Goal: Task Accomplishment & Management: Complete application form

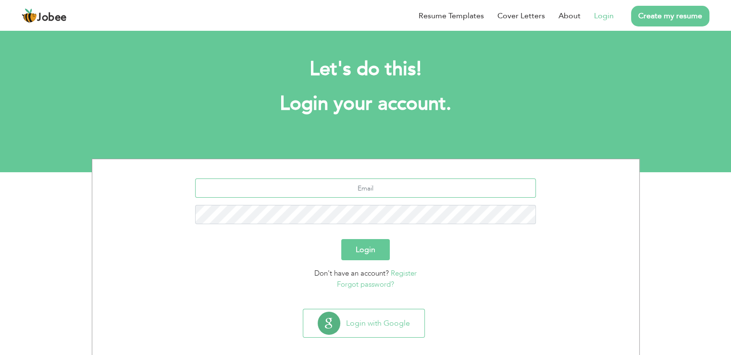
click at [368, 191] on input "text" at bounding box center [365, 187] width 341 height 19
type input "[EMAIL_ADDRESS][DOMAIN_NAME]"
click at [371, 254] on button "Login" at bounding box center [365, 249] width 49 height 21
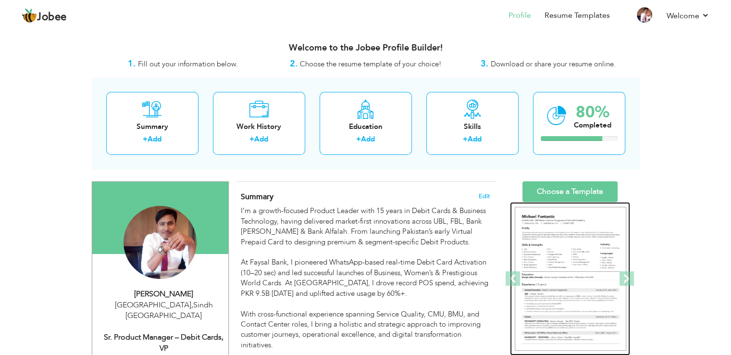
click at [556, 218] on img at bounding box center [570, 279] width 111 height 144
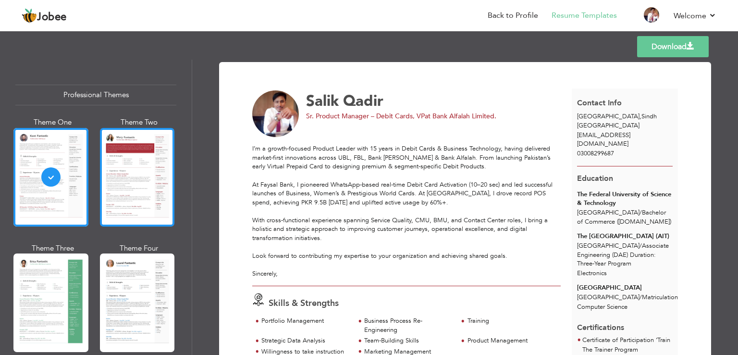
click at [120, 148] on div at bounding box center [137, 177] width 75 height 99
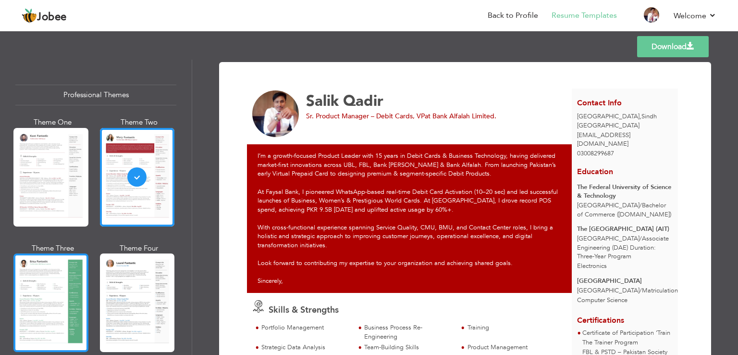
click at [34, 272] on div at bounding box center [50, 302] width 75 height 99
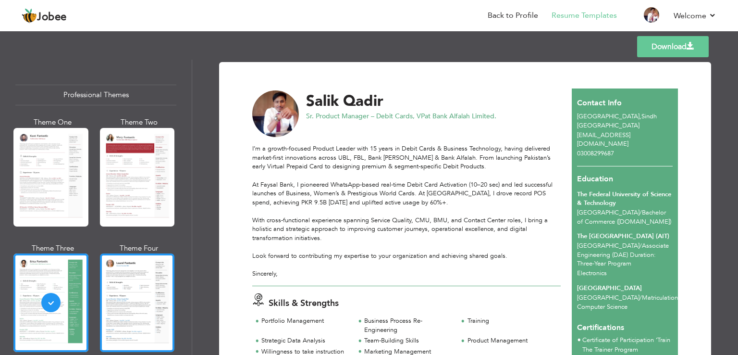
click at [116, 270] on div at bounding box center [137, 302] width 75 height 99
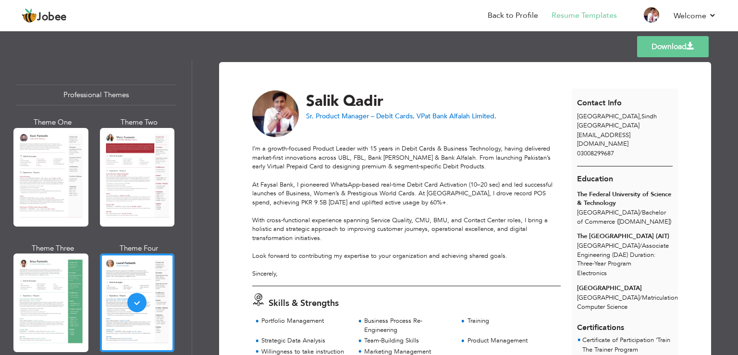
scroll to position [161, 0]
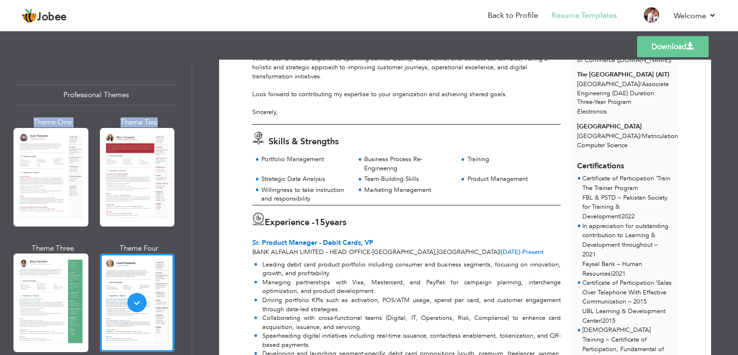
drag, startPoint x: 186, startPoint y: 94, endPoint x: 191, endPoint y: 111, distance: 17.4
click at [191, 111] on div "Professional Themes Theme One Theme Two Theme Three Theme Six" at bounding box center [96, 207] width 192 height 295
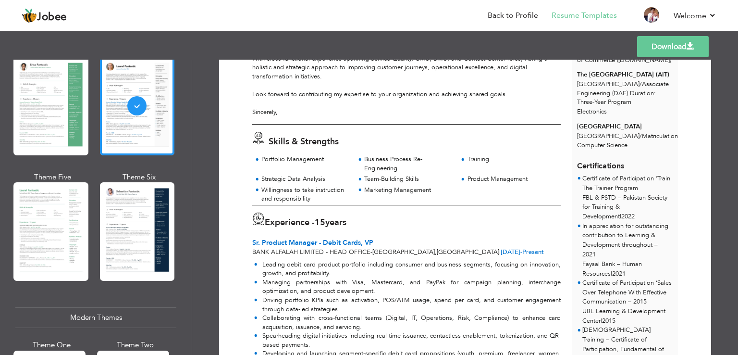
scroll to position [199, 0]
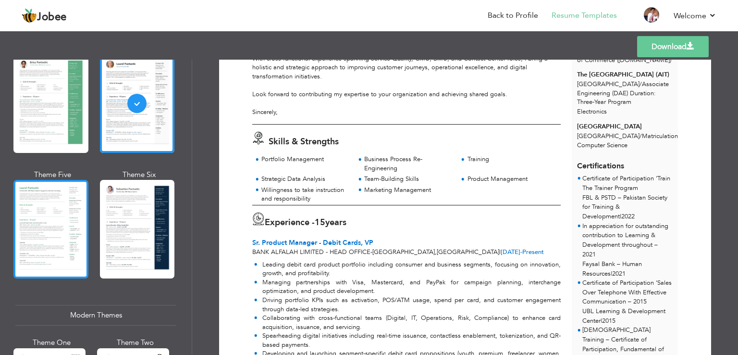
click at [69, 220] on div at bounding box center [50, 229] width 75 height 99
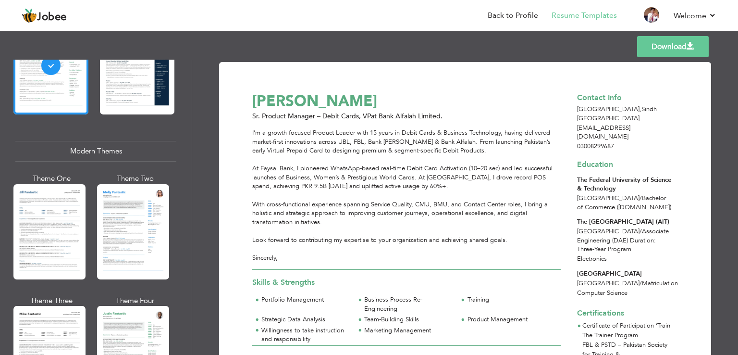
scroll to position [401, 0]
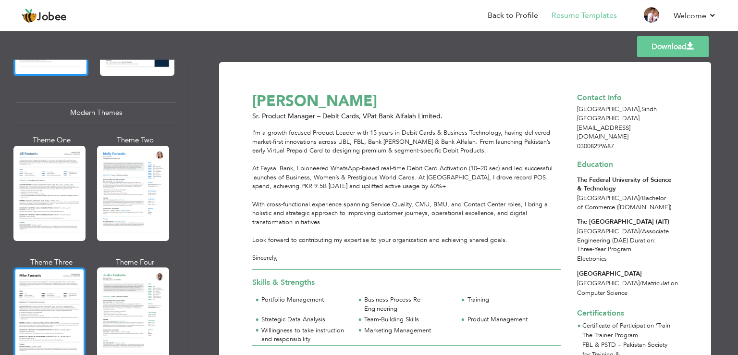
click at [40, 309] on div at bounding box center [49, 314] width 72 height 95
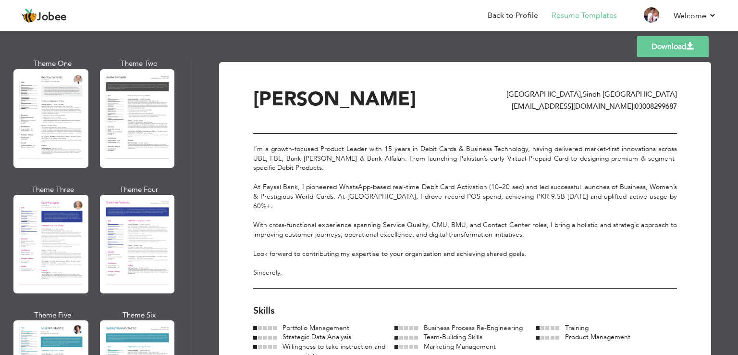
scroll to position [0, 0]
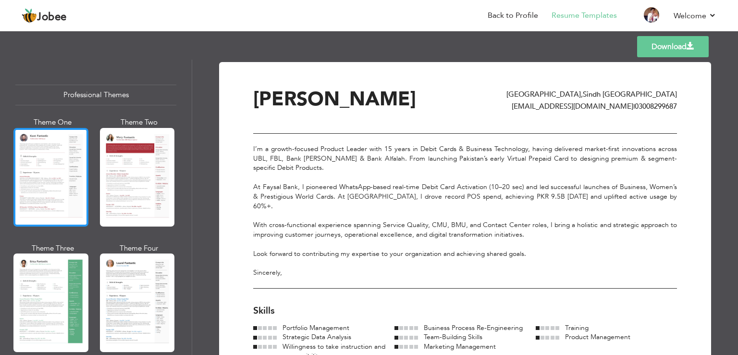
click at [63, 162] on div at bounding box center [50, 177] width 75 height 99
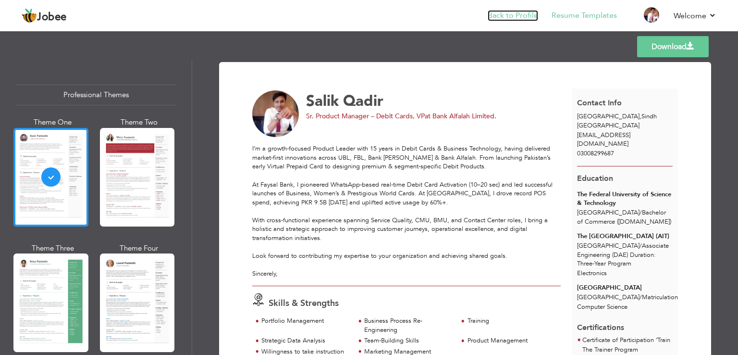
click at [523, 15] on link "Back to Profile" at bounding box center [513, 15] width 50 height 11
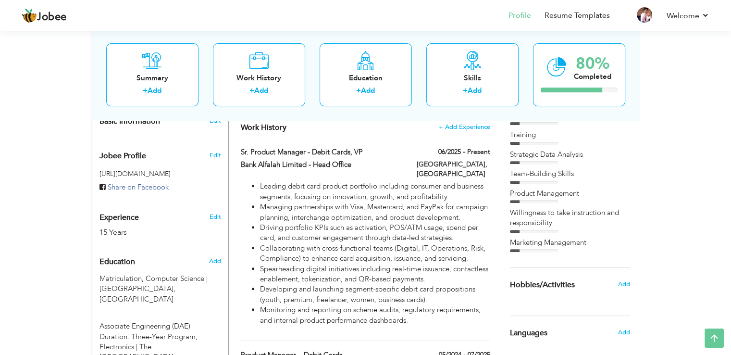
scroll to position [175, 0]
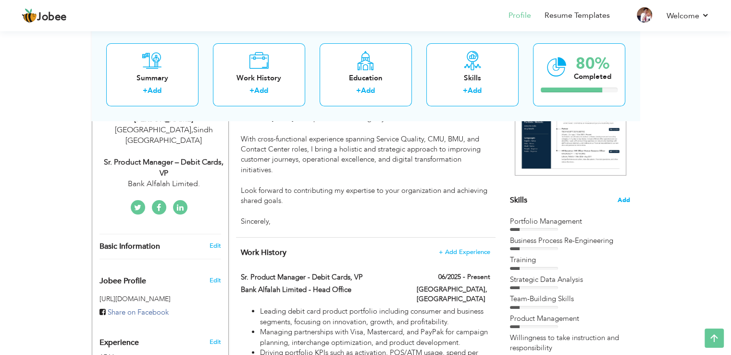
click at [625, 196] on span "Add" at bounding box center [624, 200] width 12 height 9
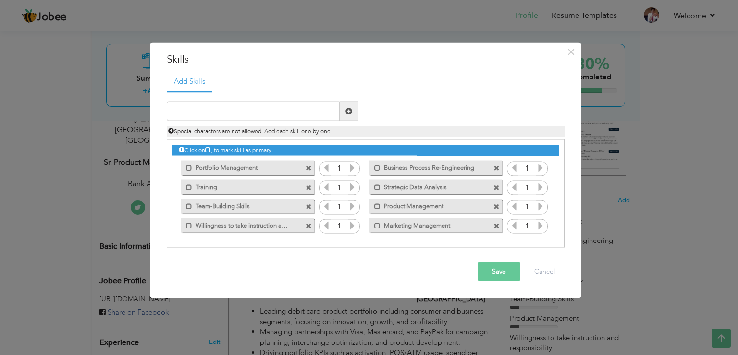
click at [309, 185] on span at bounding box center [309, 188] width 6 height 6
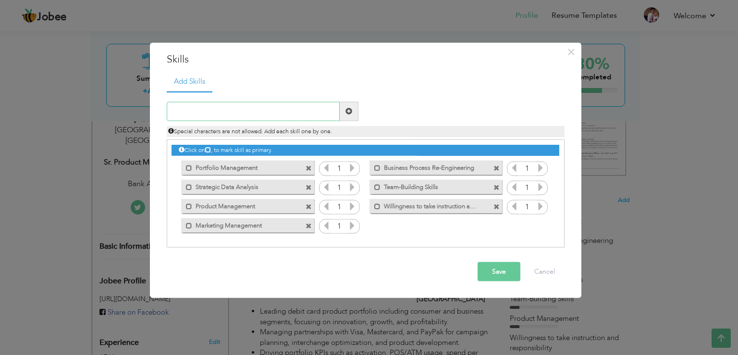
click at [269, 118] on input "text" at bounding box center [253, 110] width 173 height 19
paste input "Product Development & Innovation"
type input "Product Development & Innovation"
click at [354, 110] on span at bounding box center [349, 110] width 19 height 19
click at [310, 204] on span at bounding box center [309, 207] width 6 height 6
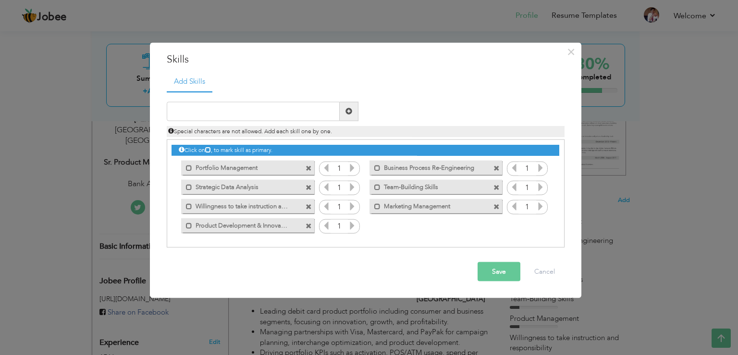
click at [310, 163] on span at bounding box center [310, 166] width 9 height 10
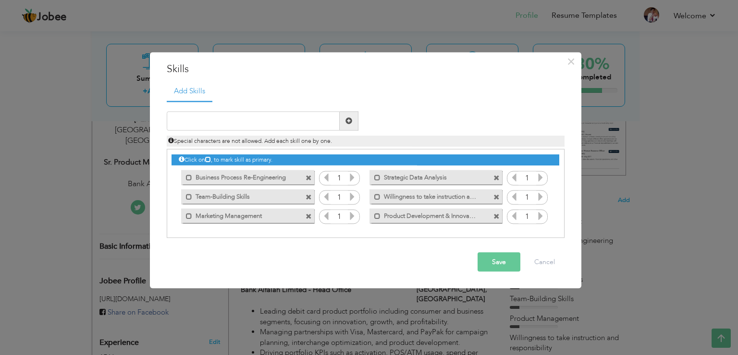
click at [309, 198] on span at bounding box center [309, 197] width 6 height 6
click at [310, 179] on span at bounding box center [309, 178] width 6 height 6
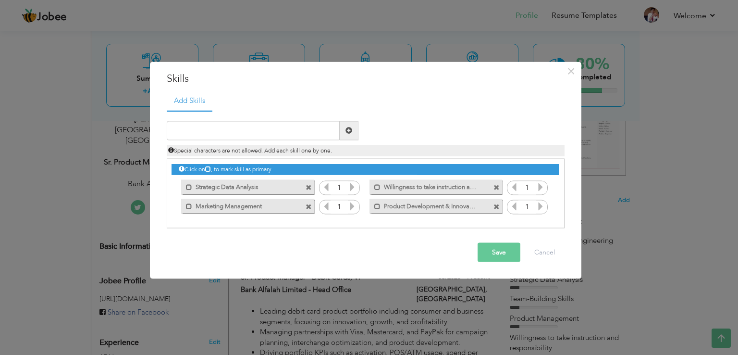
drag, startPoint x: 273, startPoint y: 188, endPoint x: 330, endPoint y: 209, distance: 60.6
click at [330, 209] on div "Click on , to mark skill as primary. Mark as primary skill. Portfolio Managemen…" at bounding box center [365, 187] width 387 height 57
click at [287, 127] on input "text" at bounding box center [253, 130] width 173 height 19
paste input "Strategic Portfolio Management"
type input "Strategic Portfolio Management"
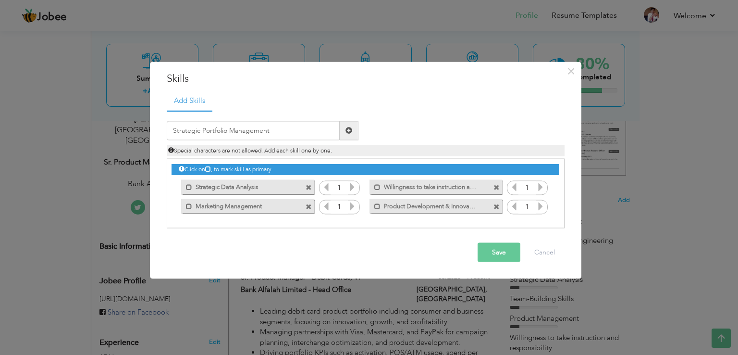
click at [346, 131] on span at bounding box center [349, 130] width 7 height 7
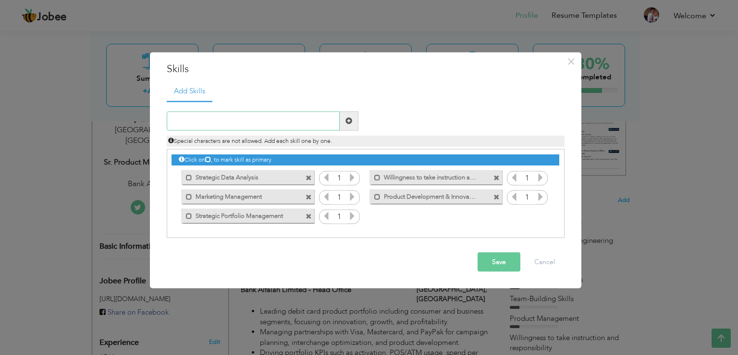
click at [297, 125] on input "text" at bounding box center [253, 120] width 173 height 19
paste input "Revenue & Cost Optimization"
type input "Revenue & Cost Optimization"
click at [350, 120] on span at bounding box center [349, 120] width 7 height 7
click at [484, 254] on button "Save" at bounding box center [499, 261] width 43 height 19
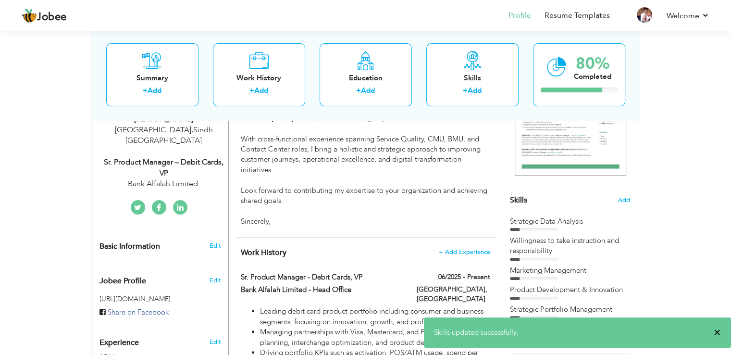
click at [717, 331] on span "×" at bounding box center [717, 332] width 7 height 10
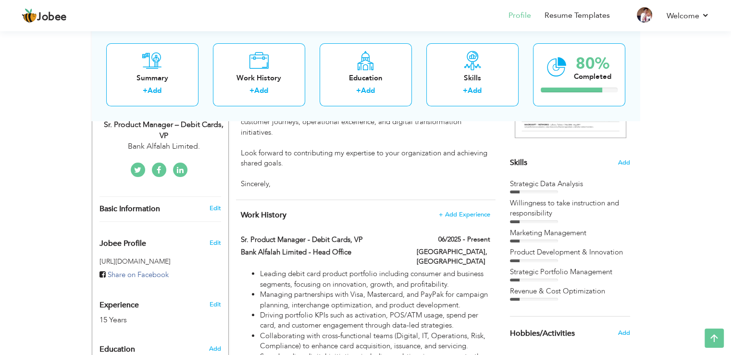
scroll to position [213, 0]
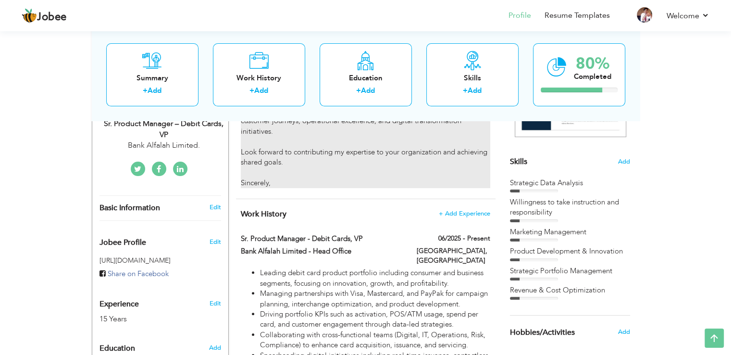
click at [382, 185] on div "With cross-functional experience spanning Service Quality, CMU, BMU, and Contac…" at bounding box center [365, 142] width 249 height 93
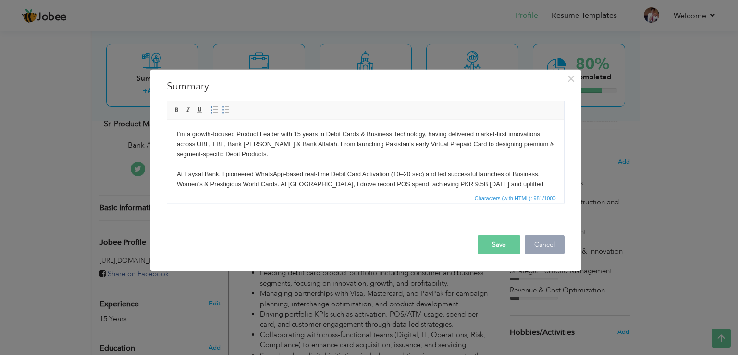
click at [544, 237] on button "Cancel" at bounding box center [545, 244] width 40 height 19
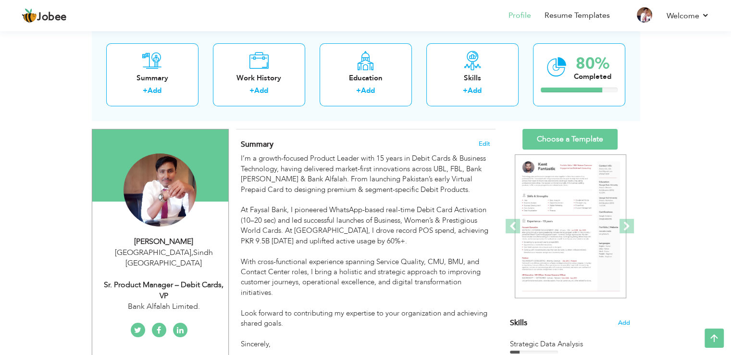
scroll to position [0, 0]
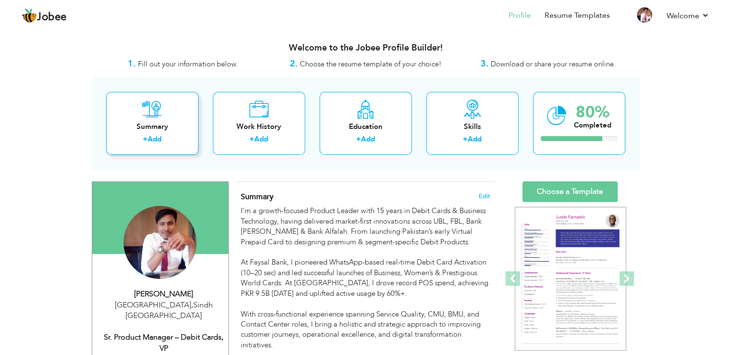
click at [146, 127] on div "Summary" at bounding box center [152, 127] width 77 height 10
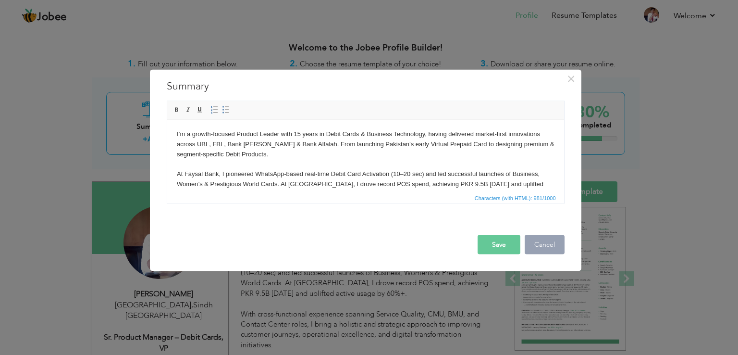
click at [550, 245] on button "Cancel" at bounding box center [545, 244] width 40 height 19
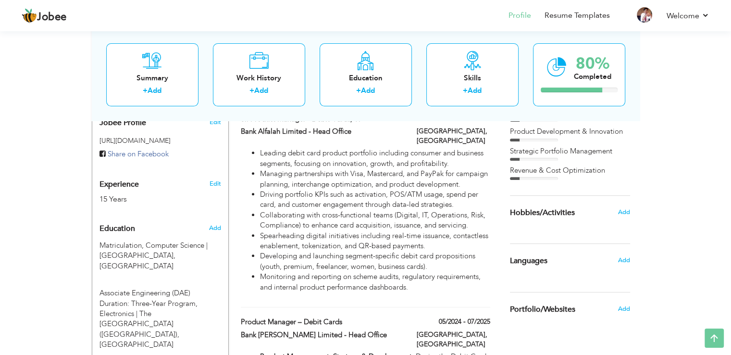
scroll to position [340, 0]
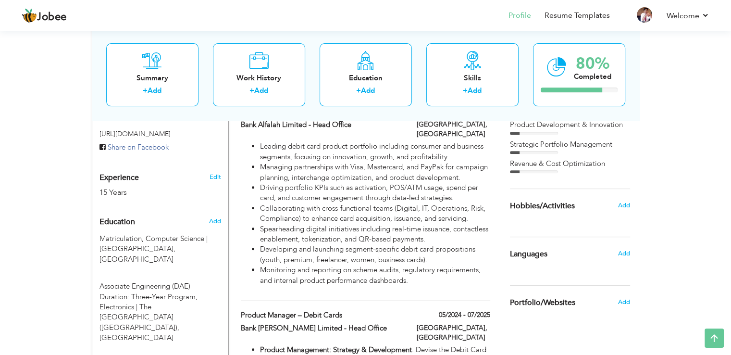
click at [574, 204] on div "Hobbies/Activities" at bounding box center [559, 205] width 112 height 19
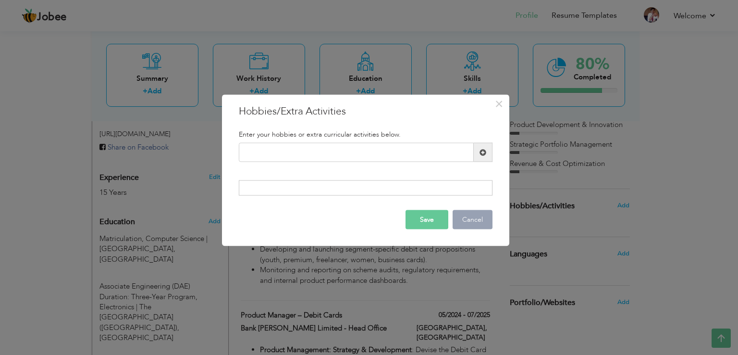
click at [467, 211] on button "Cancel" at bounding box center [473, 219] width 40 height 19
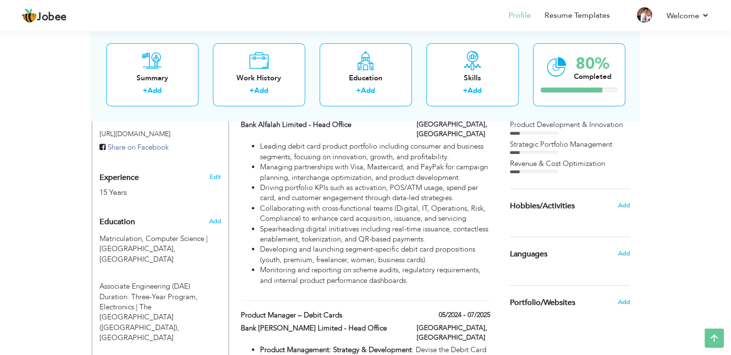
drag, startPoint x: 510, startPoint y: 202, endPoint x: 604, endPoint y: 200, distance: 93.3
click at [604, 200] on div "Hobbies/Activities" at bounding box center [559, 205] width 112 height 19
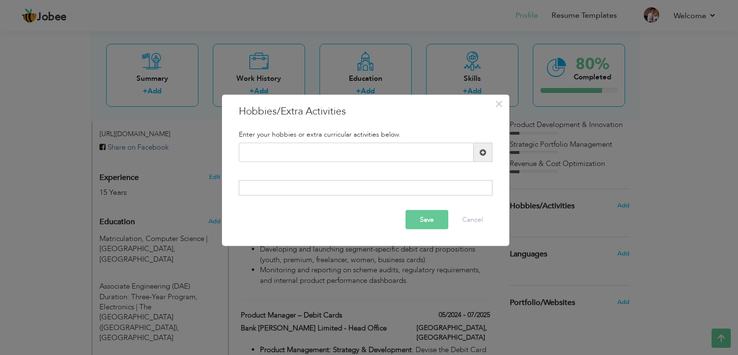
click at [302, 109] on h3 "Hobbies/Extra Activities" at bounding box center [366, 111] width 254 height 14
click at [477, 217] on button "Cancel" at bounding box center [473, 219] width 40 height 19
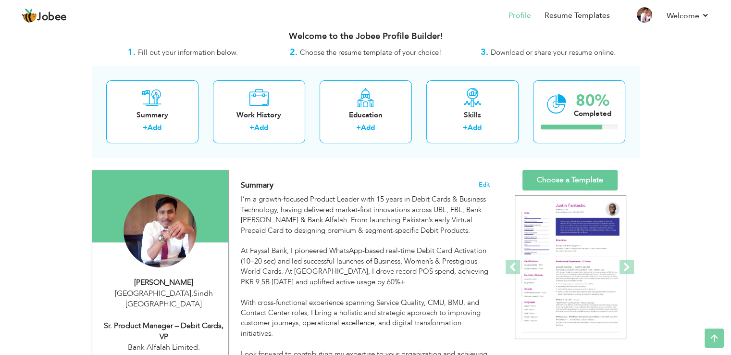
scroll to position [0, 0]
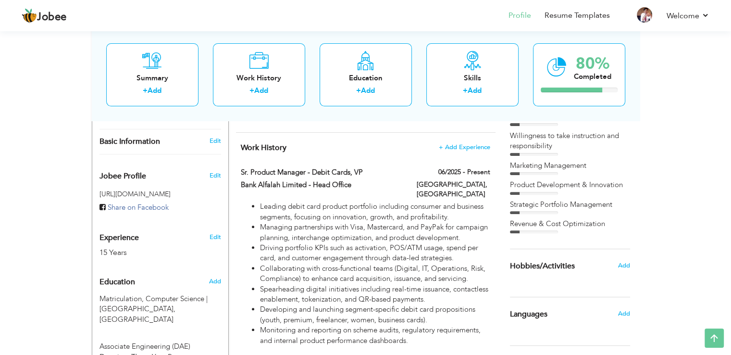
scroll to position [276, 0]
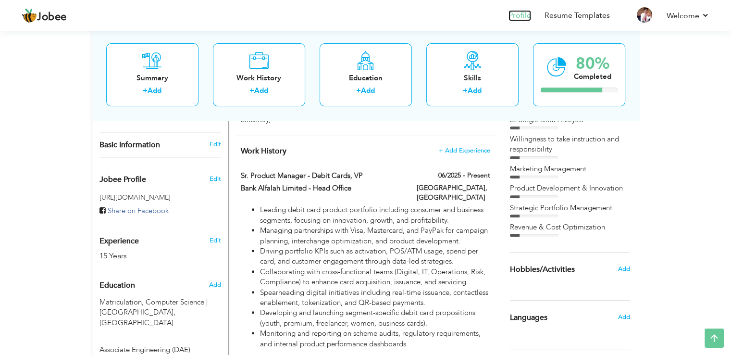
click at [518, 12] on link "Profile" at bounding box center [519, 15] width 23 height 11
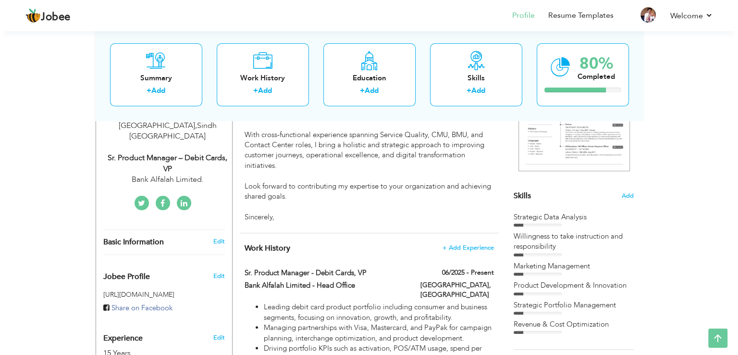
scroll to position [249, 0]
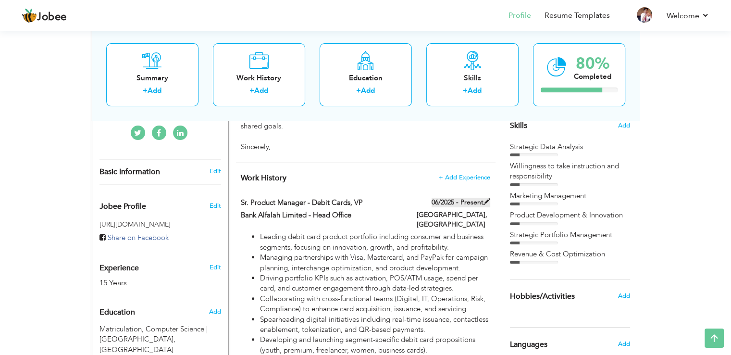
click at [454, 199] on label "06/2025 - Present" at bounding box center [461, 203] width 59 height 10
type input "Sr. Product Manager - Debit Cards, VP"
type input "Bank Alfalah Limited - Head Office"
type input "06/2025"
type input "[GEOGRAPHIC_DATA]"
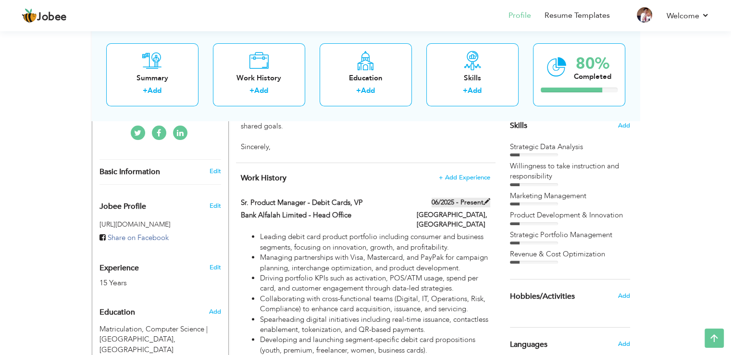
type input "[GEOGRAPHIC_DATA]"
checkbox input "true"
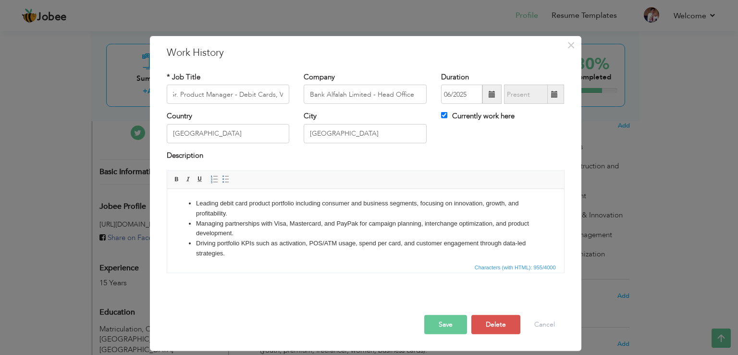
scroll to position [0, 0]
click at [488, 94] on span at bounding box center [491, 94] width 19 height 19
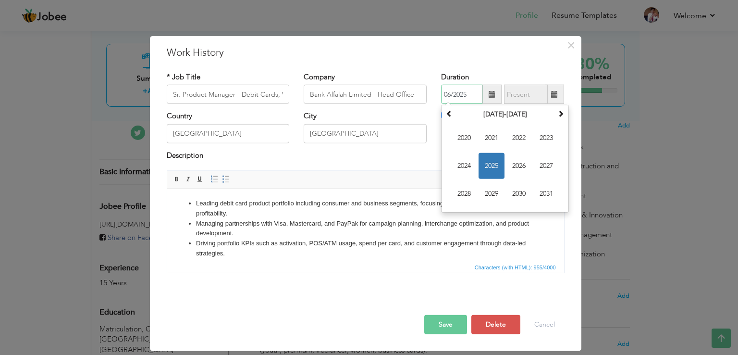
click at [486, 164] on span "2025" at bounding box center [492, 166] width 26 height 26
click at [447, 93] on input "06/2025" at bounding box center [461, 94] width 41 height 19
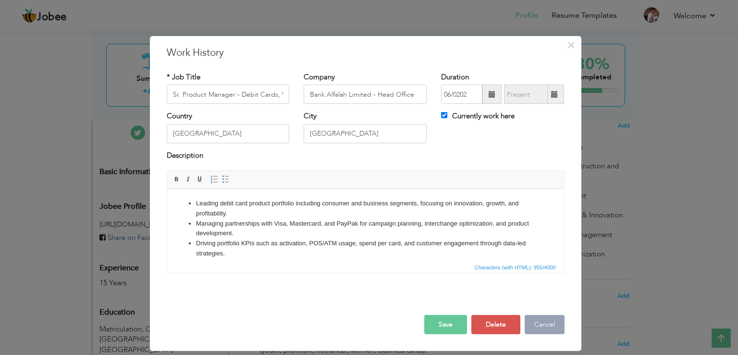
click at [537, 321] on button "Cancel" at bounding box center [545, 324] width 40 height 19
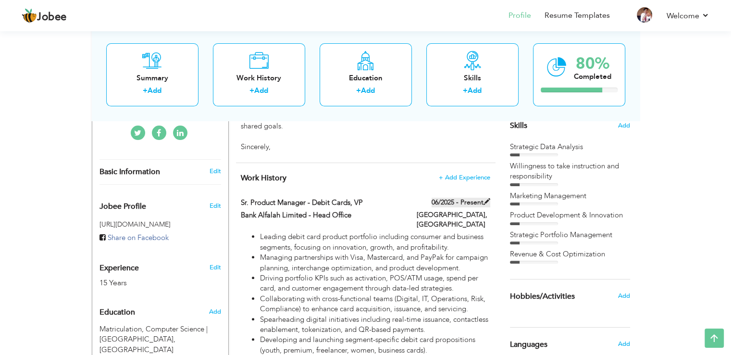
click at [485, 201] on span at bounding box center [486, 201] width 7 height 7
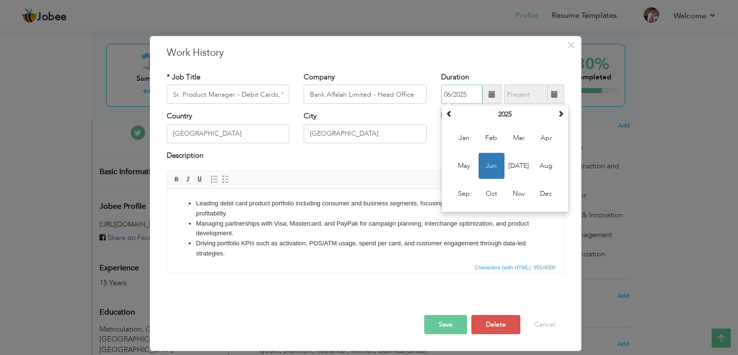
click at [448, 90] on input "06/2025" at bounding box center [461, 94] width 41 height 19
click at [520, 160] on span "Jul" at bounding box center [519, 166] width 26 height 26
type input "07/2025"
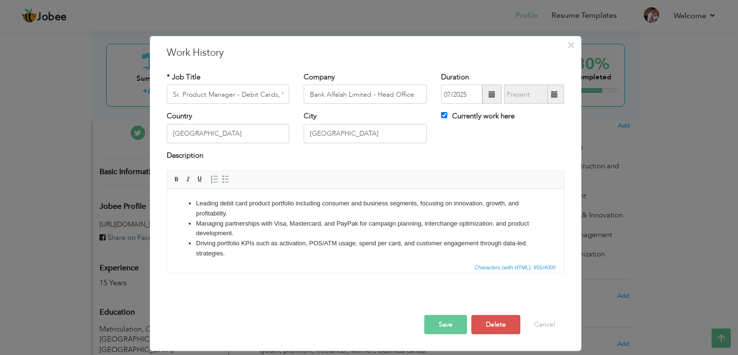
click at [443, 325] on button "Save" at bounding box center [445, 324] width 43 height 19
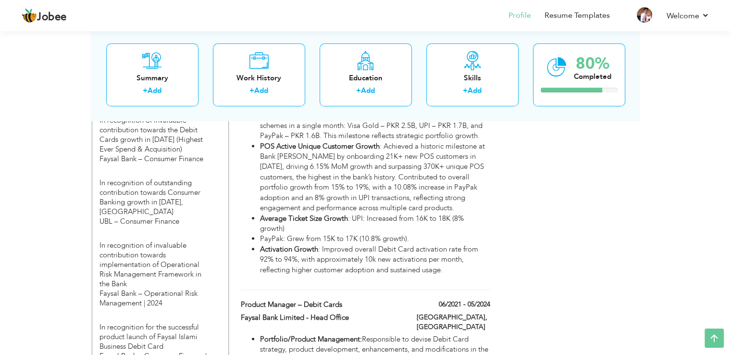
scroll to position [946, 0]
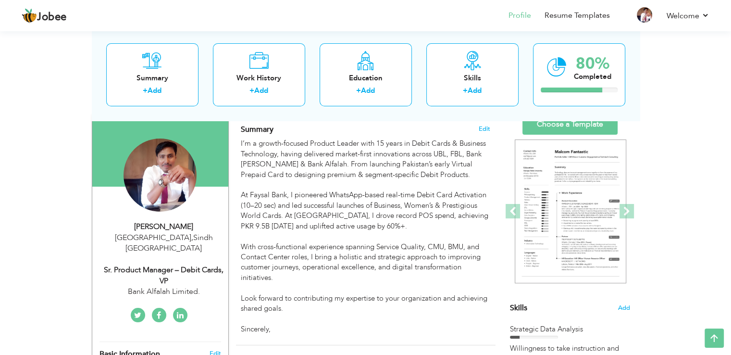
scroll to position [58, 0]
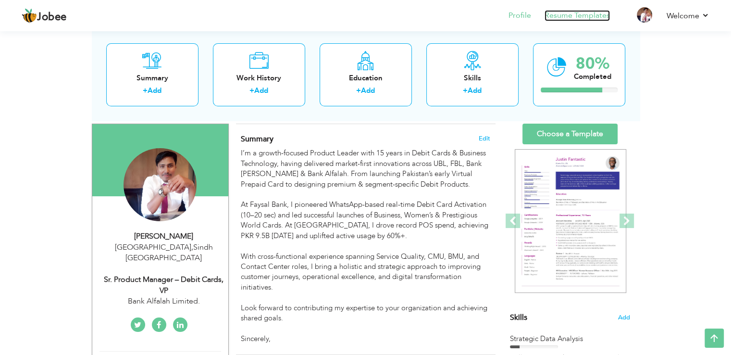
click at [578, 19] on link "Resume Templates" at bounding box center [576, 15] width 65 height 11
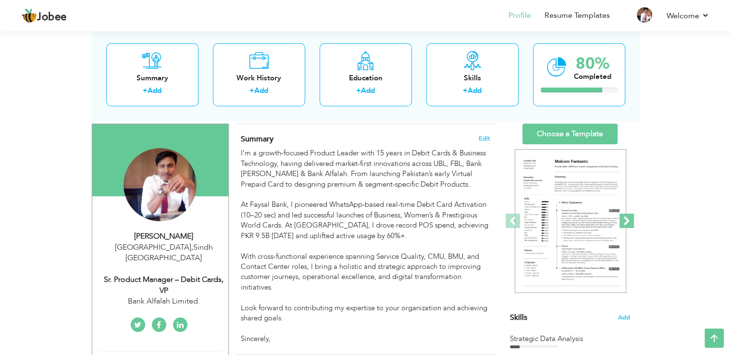
click at [631, 222] on span at bounding box center [626, 220] width 14 height 14
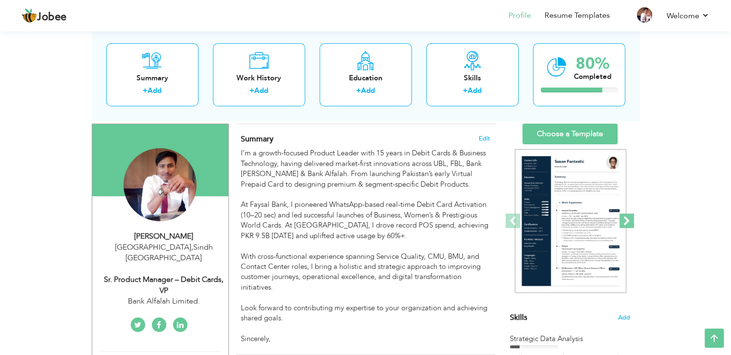
click at [631, 222] on span at bounding box center [626, 220] width 14 height 14
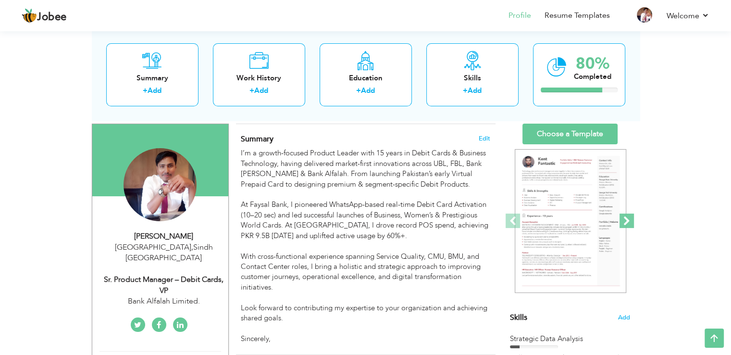
click at [631, 222] on span at bounding box center [626, 220] width 14 height 14
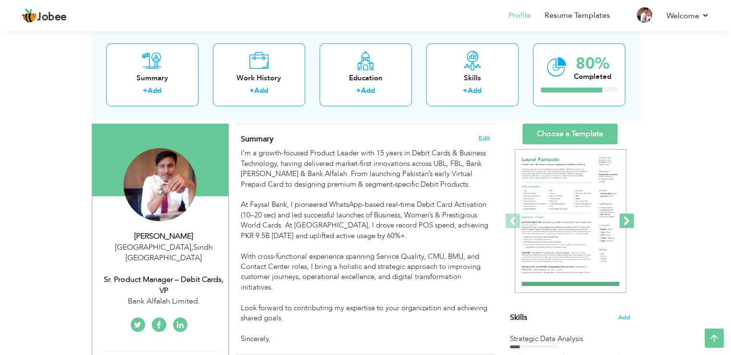
click at [631, 222] on span at bounding box center [626, 220] width 14 height 14
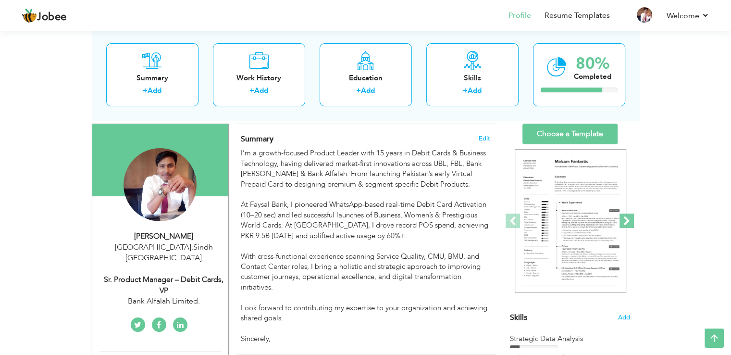
click at [631, 222] on span at bounding box center [626, 220] width 14 height 14
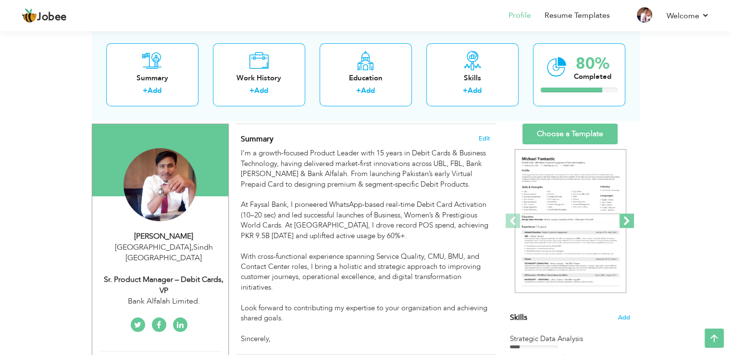
click at [631, 222] on span at bounding box center [626, 220] width 14 height 14
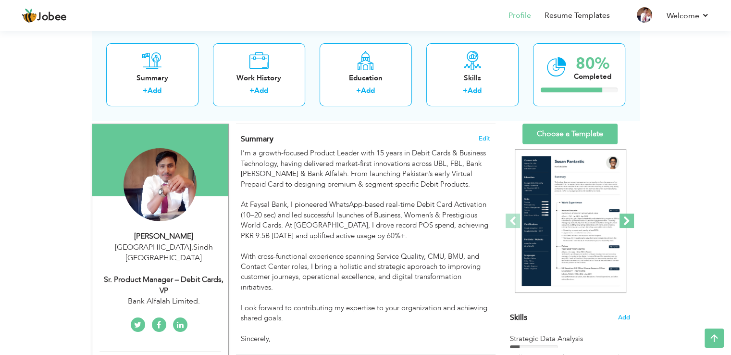
click at [631, 222] on span at bounding box center [626, 220] width 14 height 14
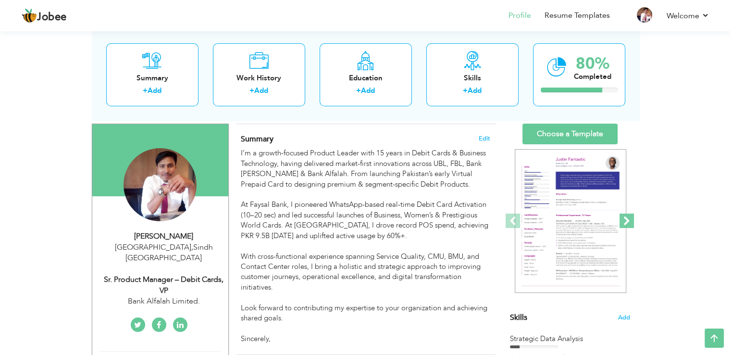
click at [631, 222] on span at bounding box center [626, 220] width 14 height 14
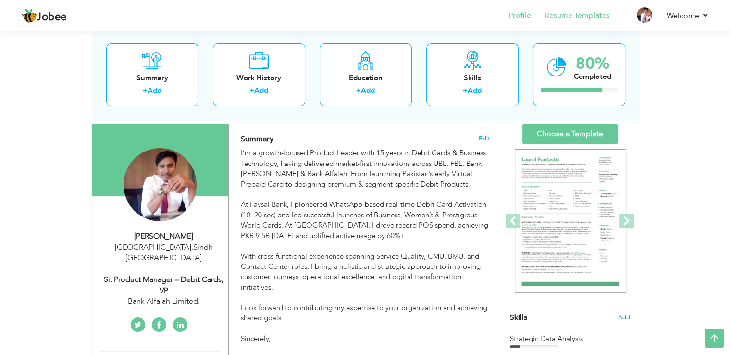
click at [584, 7] on li "Resume Templates" at bounding box center [570, 16] width 79 height 26
click at [571, 11] on link "Resume Templates" at bounding box center [576, 15] width 65 height 11
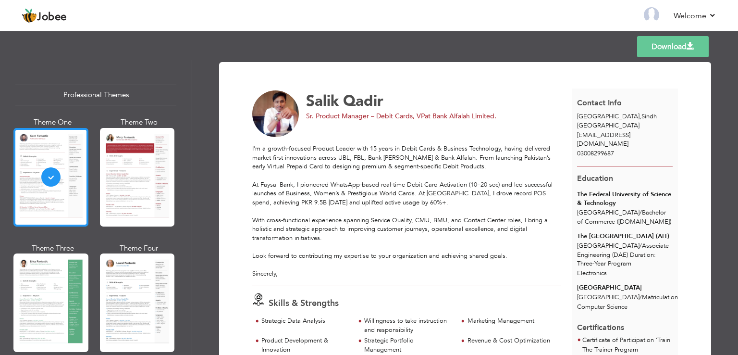
click at [69, 200] on div at bounding box center [50, 177] width 75 height 99
click at [656, 51] on link "Download" at bounding box center [673, 46] width 72 height 21
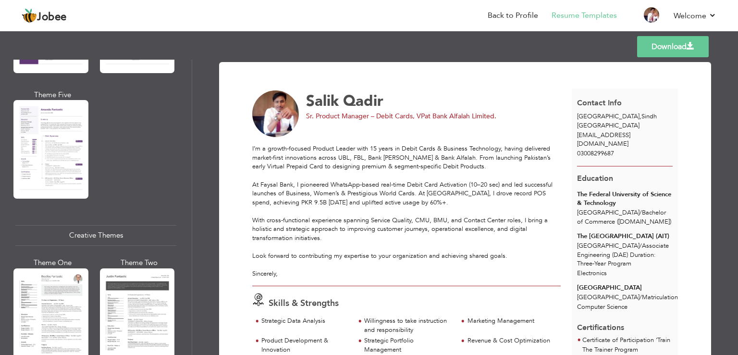
scroll to position [973, 0]
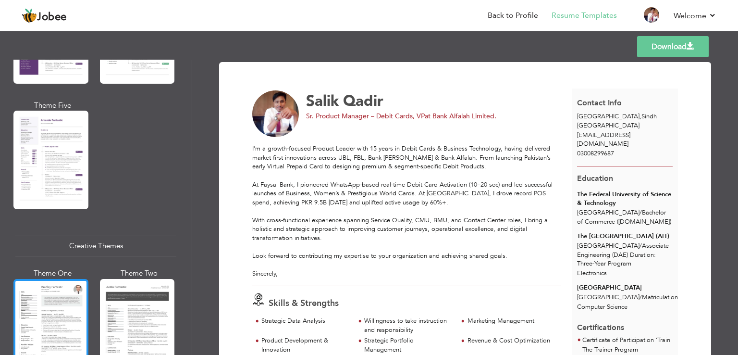
click at [24, 293] on div at bounding box center [50, 328] width 75 height 99
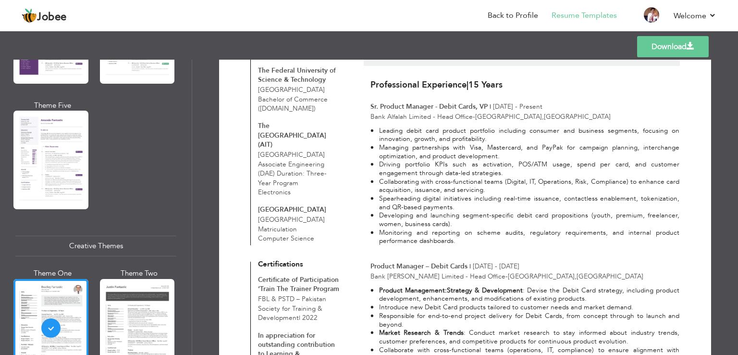
scroll to position [125, 0]
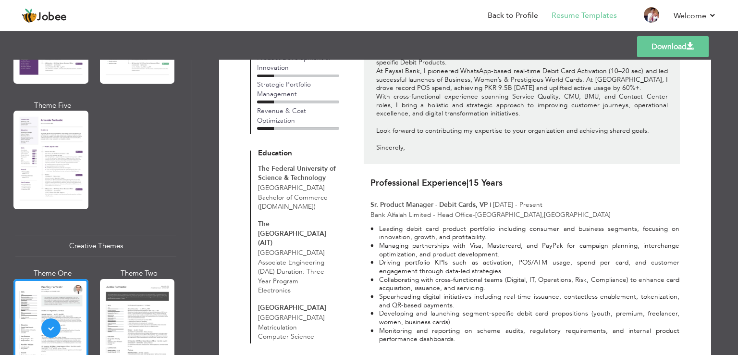
click at [675, 45] on link "Download" at bounding box center [673, 46] width 72 height 21
